Goal: Task Accomplishment & Management: Manage account settings

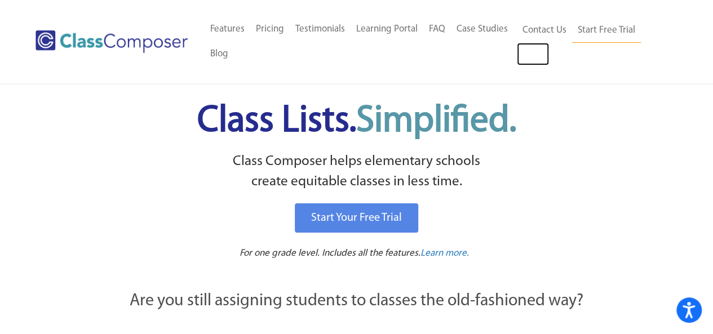
click at [535, 60] on link "Log In" at bounding box center [533, 54] width 32 height 23
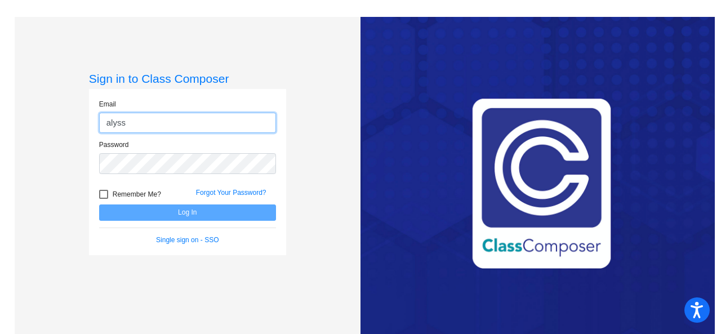
type input "alyssa.pitts@hesperiausd.org"
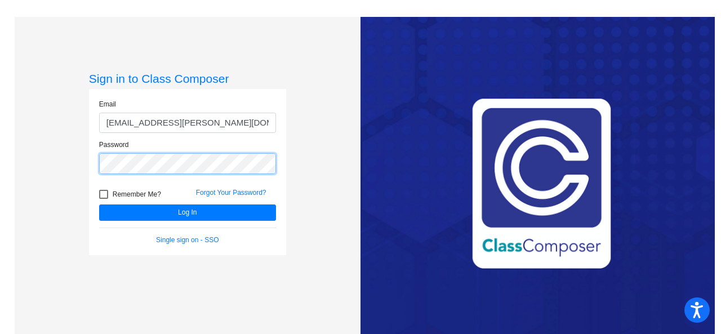
click at [99, 205] on button "Log In" at bounding box center [187, 213] width 177 height 16
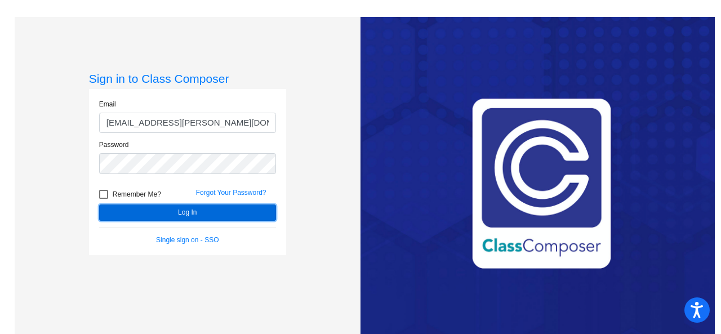
click at [250, 214] on button "Log In" at bounding box center [187, 213] width 177 height 16
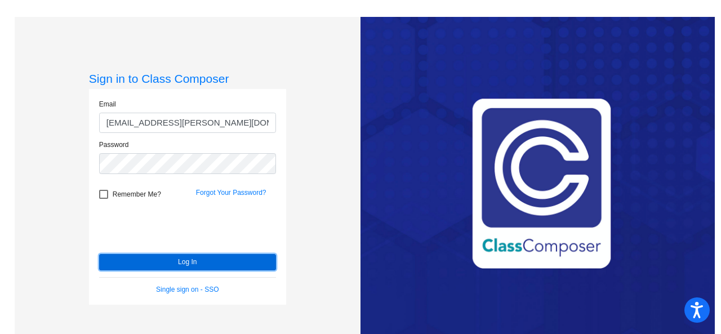
scroll to position [2, 0]
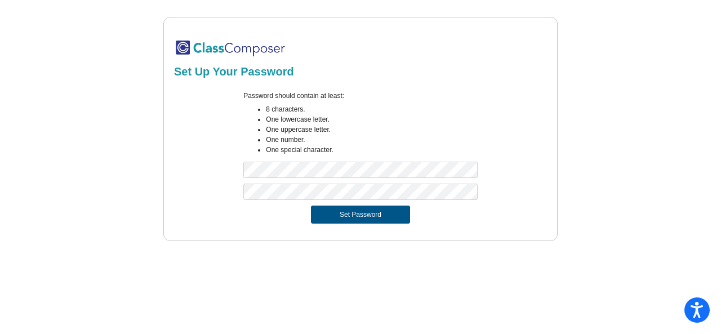
click at [341, 216] on button "Set Password" at bounding box center [360, 215] width 99 height 18
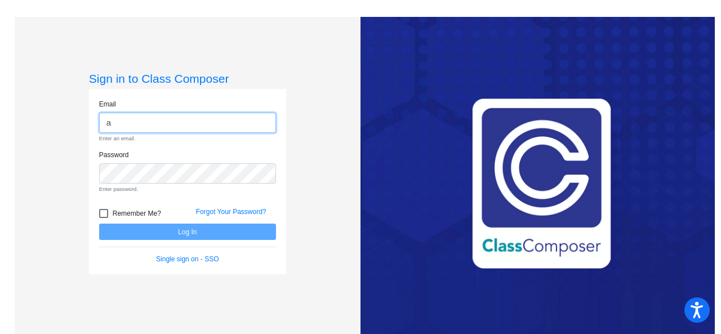
type input "alyssa.pitts@hesperiausd.org"
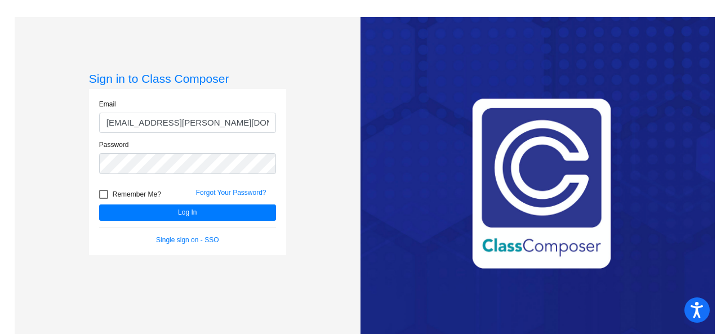
click at [103, 194] on div at bounding box center [103, 194] width 9 height 9
click at [103, 199] on input "Remember Me?" at bounding box center [103, 199] width 1 height 1
checkbox input "true"
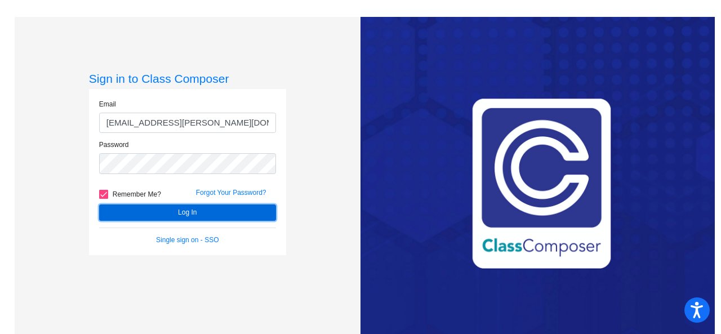
click at [137, 216] on button "Log In" at bounding box center [187, 213] width 177 height 16
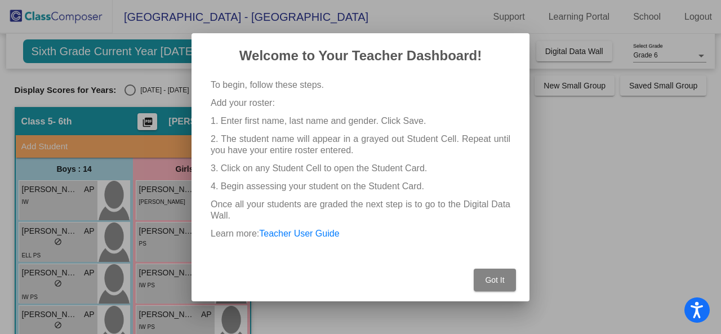
click at [483, 287] on button "Got It" at bounding box center [495, 280] width 42 height 23
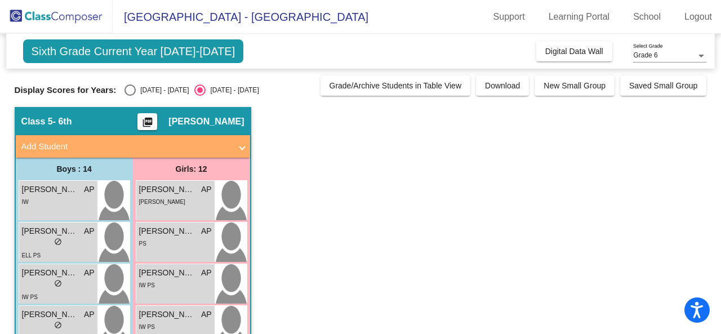
click at [132, 91] on div "Select an option" at bounding box center [130, 90] width 11 height 11
click at [130, 96] on input "2024 - 2025" at bounding box center [130, 96] width 1 height 1
radio input "true"
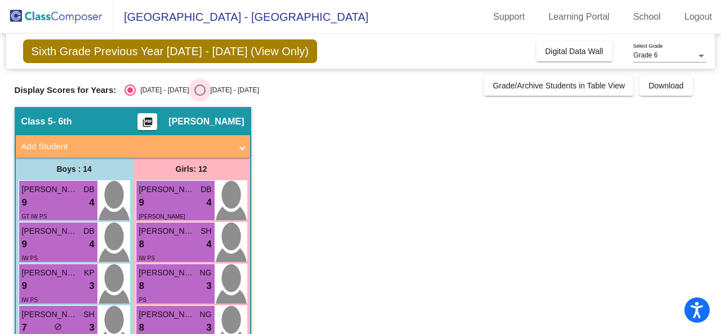
click at [194, 87] on div "Select an option" at bounding box center [199, 90] width 11 height 11
click at [199, 96] on input "2025 - 2026" at bounding box center [199, 96] width 1 height 1
radio input "true"
